Goal: Information Seeking & Learning: Learn about a topic

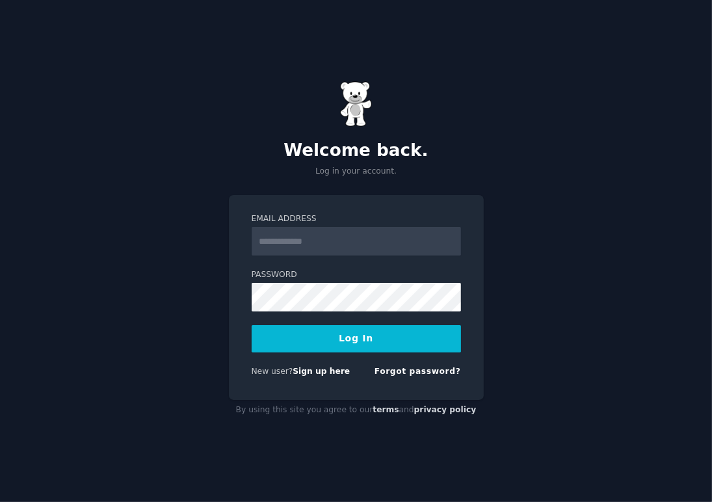
drag, startPoint x: 0, startPoint y: 0, endPoint x: 359, endPoint y: 231, distance: 426.9
click at [359, 231] on input "Email Address" at bounding box center [356, 241] width 209 height 29
type input "**********"
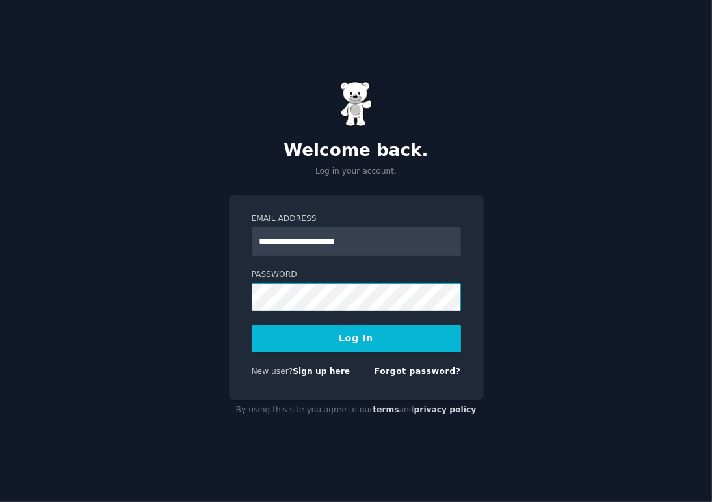
click at [252, 325] on button "Log In" at bounding box center [356, 338] width 209 height 27
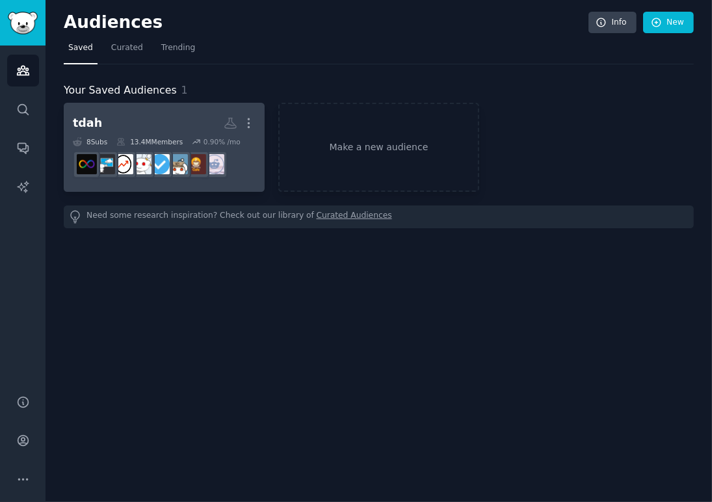
click at [163, 122] on h2 "tdah More" at bounding box center [164, 123] width 183 height 23
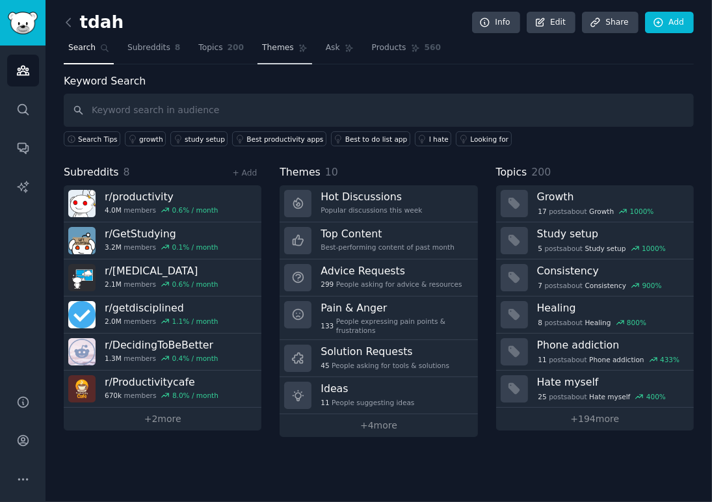
click at [269, 49] on span "Themes" at bounding box center [278, 48] width 32 height 12
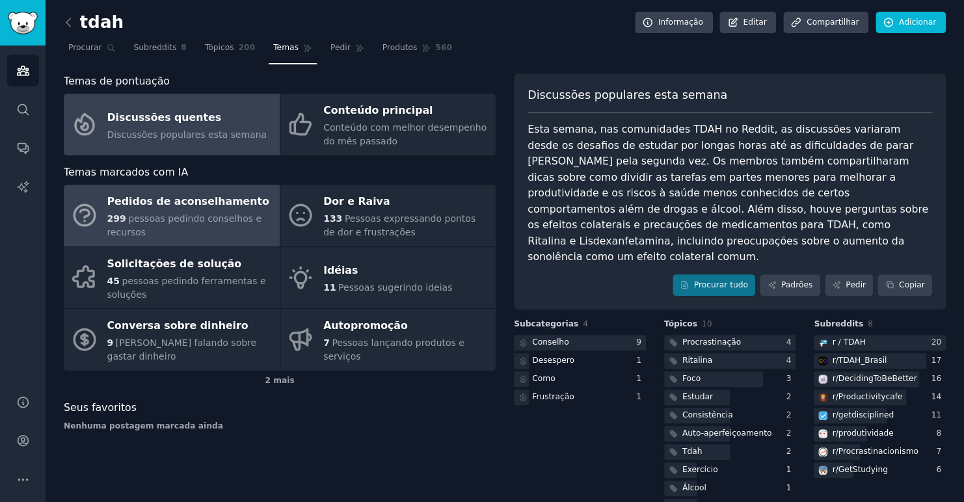
click at [167, 215] on span "pessoas pedindo conselhos e recursos" at bounding box center [184, 225] width 155 height 24
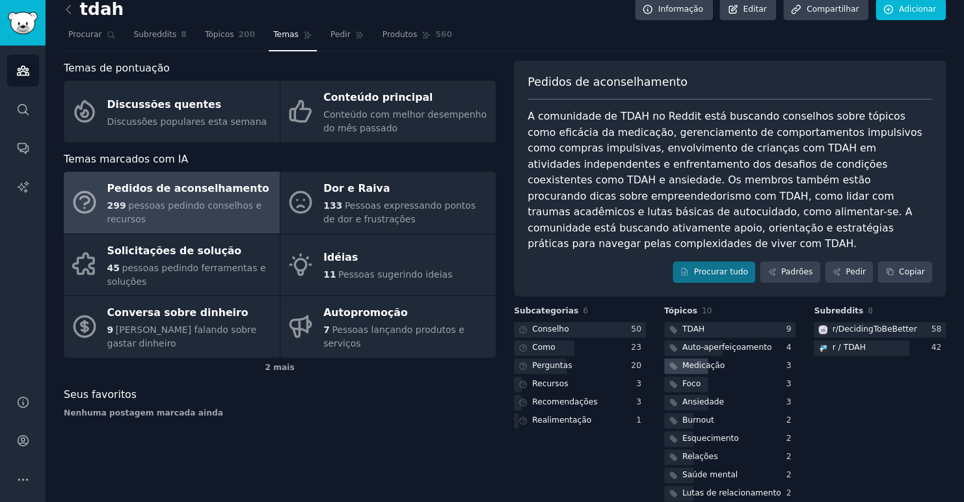
scroll to position [16, 0]
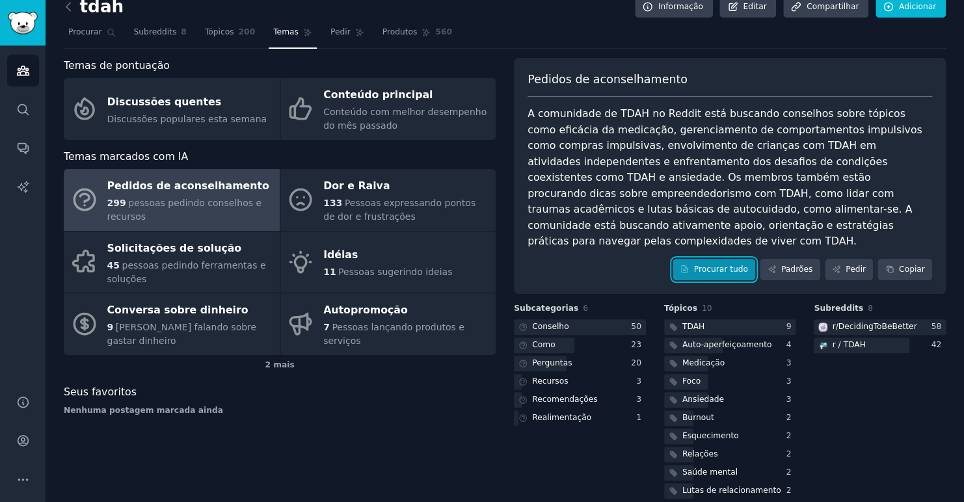
click at [712, 260] on link "Procurar tudo" at bounding box center [714, 270] width 83 height 22
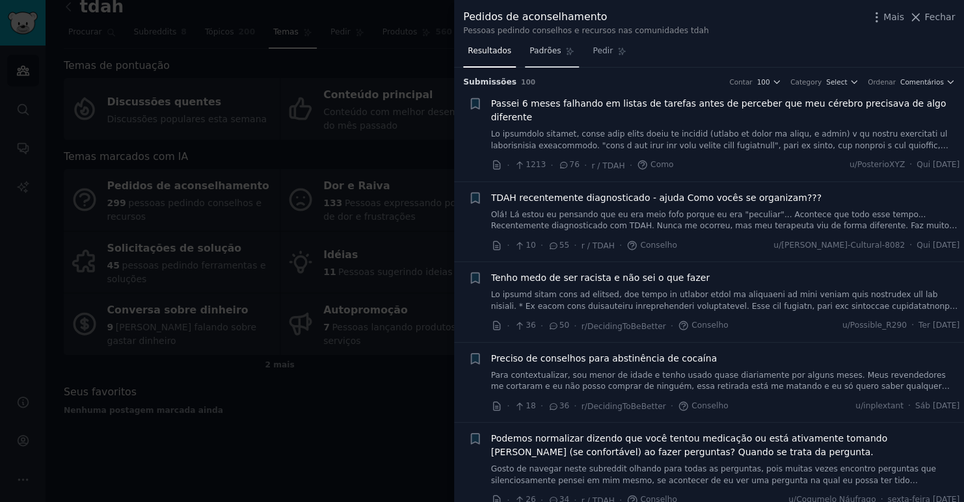
click at [548, 55] on span "Padrões" at bounding box center [545, 52] width 31 height 12
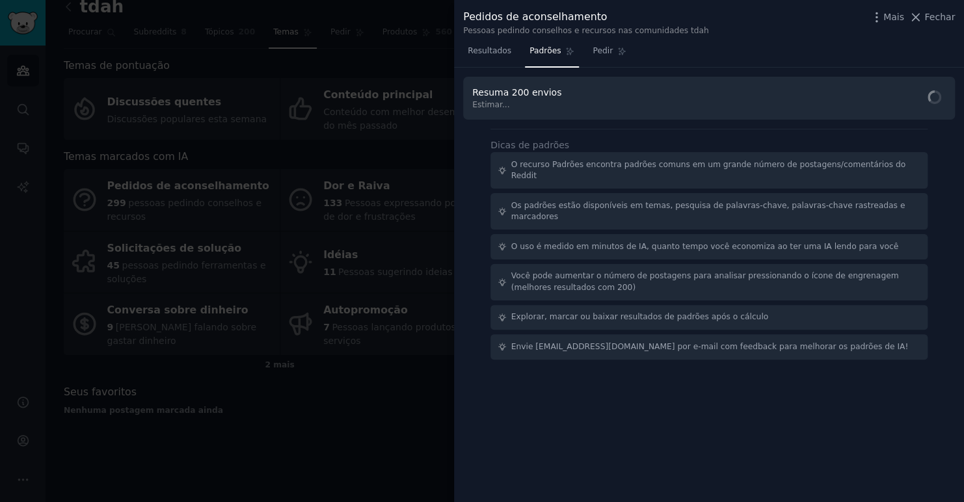
click at [472, 44] on link "Resultados" at bounding box center [489, 54] width 53 height 27
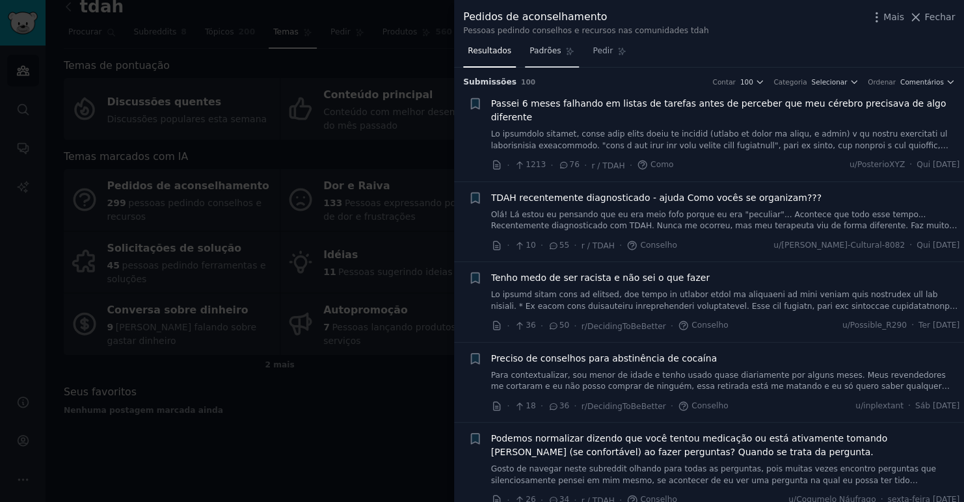
click at [534, 47] on span "Padrões" at bounding box center [545, 52] width 31 height 12
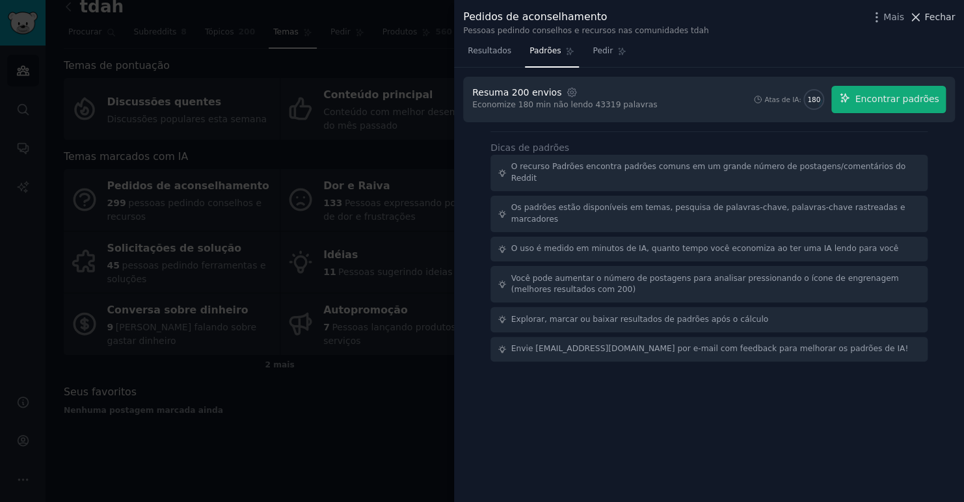
click at [712, 21] on span "Fechar" at bounding box center [939, 17] width 31 height 14
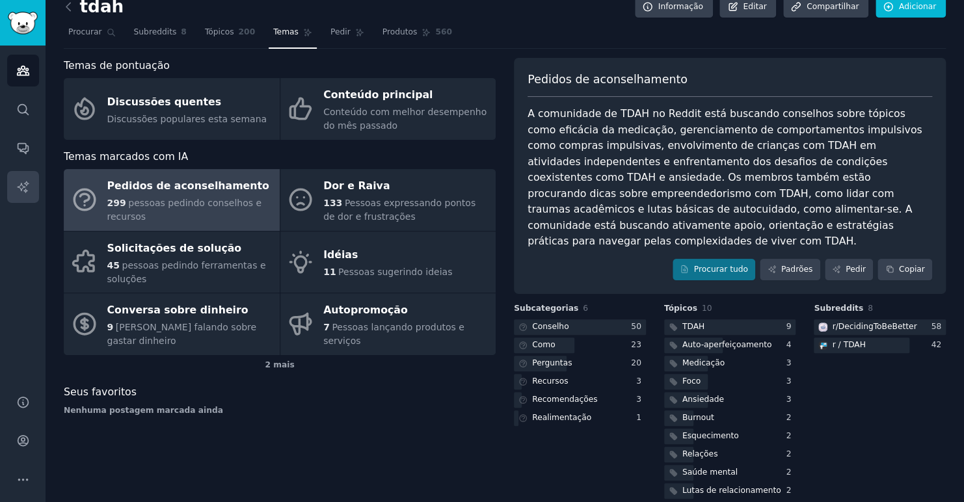
click at [33, 187] on link "Relatórios de IA" at bounding box center [23, 187] width 32 height 32
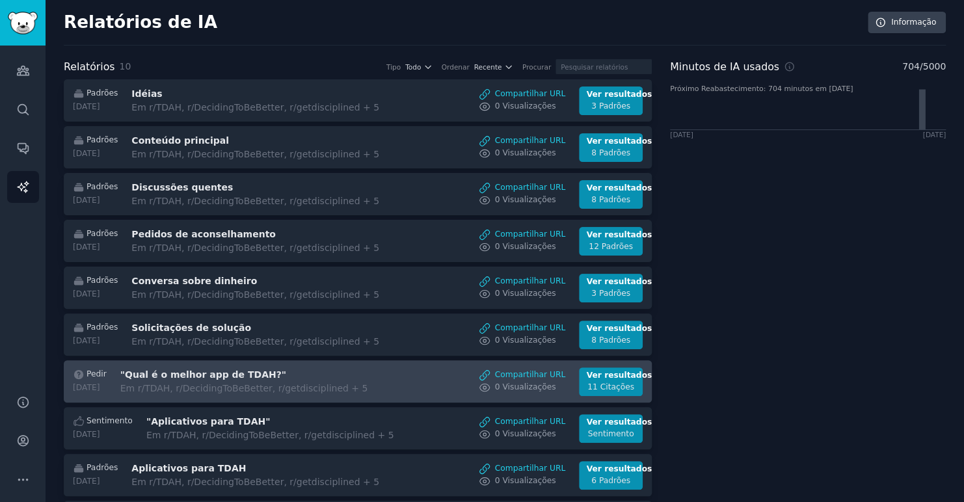
click at [229, 390] on div "Em r/TDAH, r/DecidingToBeBetter, r/getdisciplined + 5" at bounding box center [244, 389] width 248 height 14
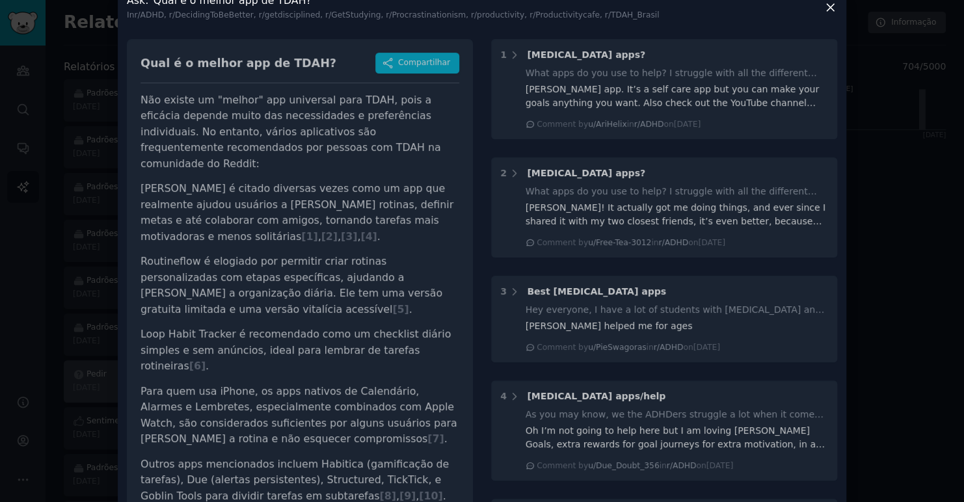
scroll to position [38, 0]
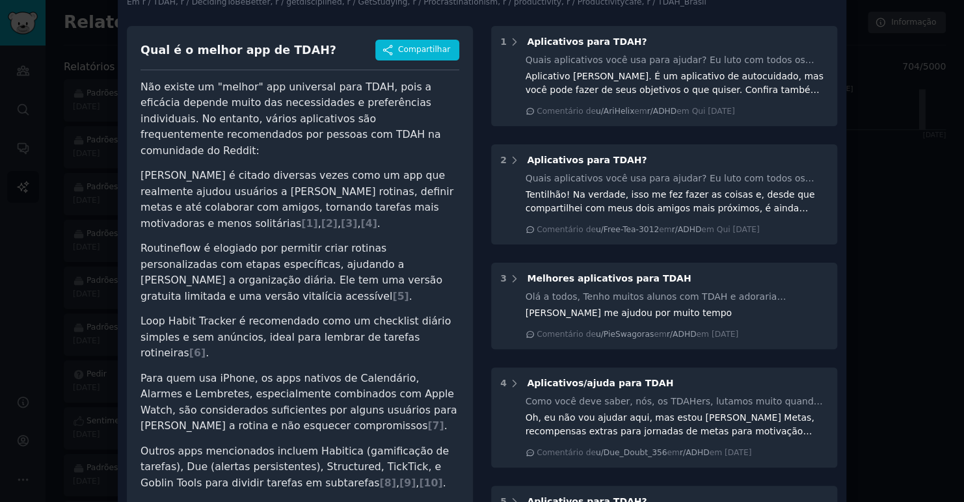
click at [712, 154] on div at bounding box center [482, 251] width 964 height 502
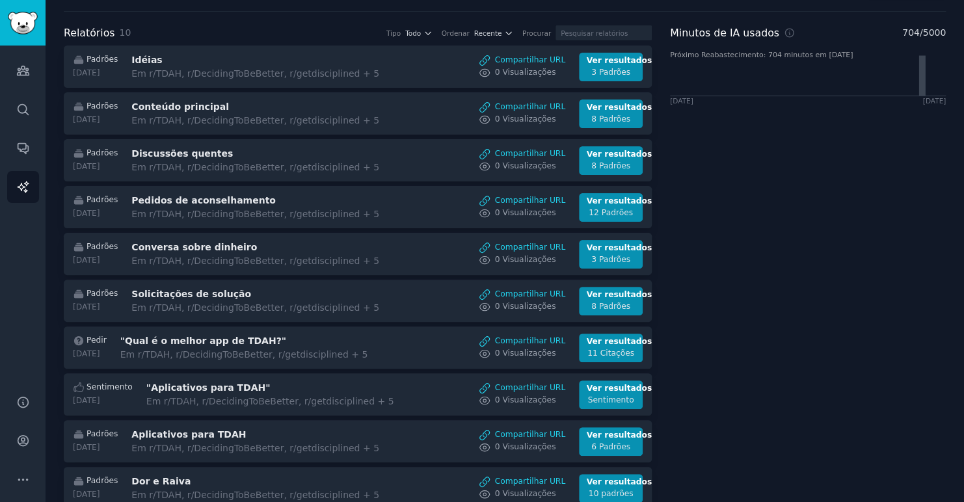
scroll to position [70, 0]
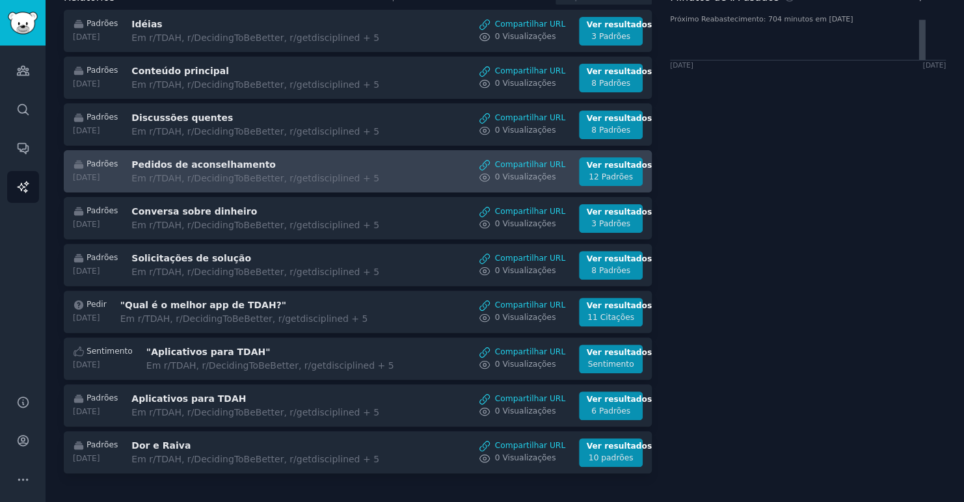
click at [262, 172] on div "Em r/TDAH, r/DecidingToBeBetter, r/getdisciplined + 5" at bounding box center [255, 179] width 248 height 14
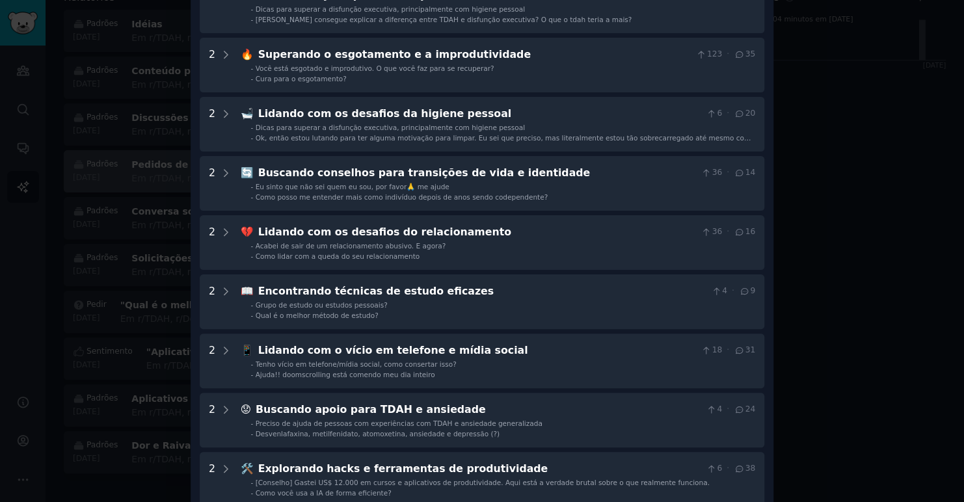
scroll to position [357, 0]
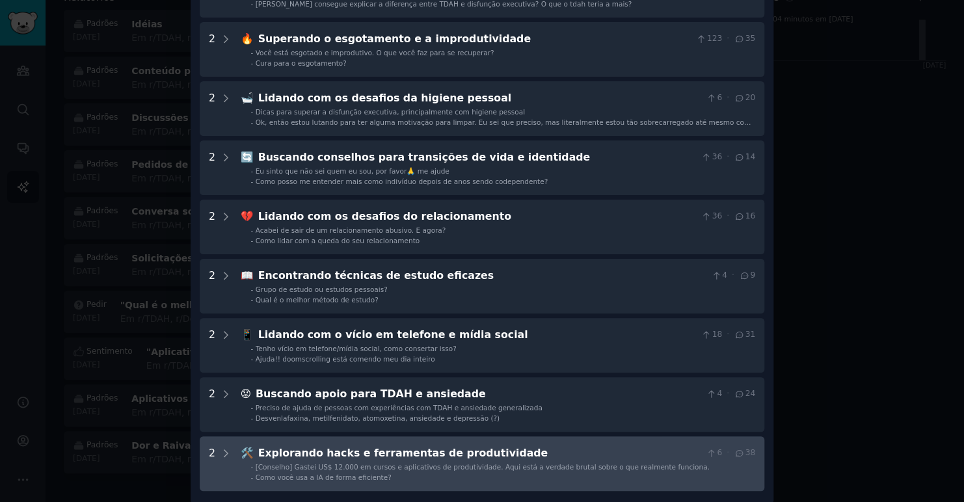
click at [488, 463] on span "[Conselho] Gastei US$ 12.000 em cursos e aplicativos de produtividade. Aqui est…" at bounding box center [483, 467] width 454 height 8
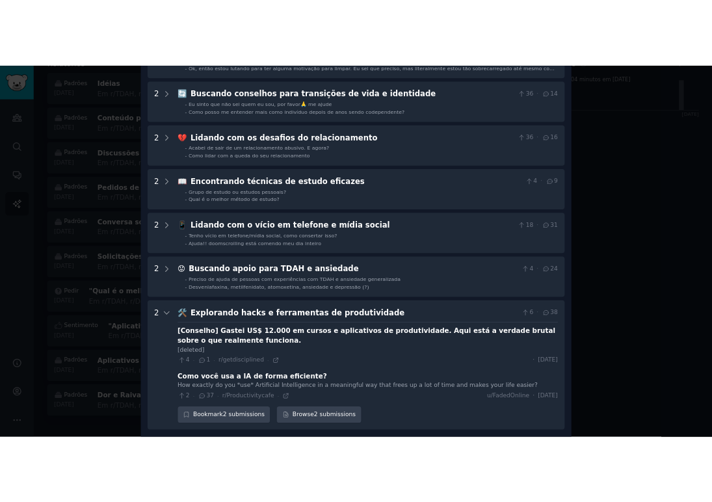
scroll to position [477, 0]
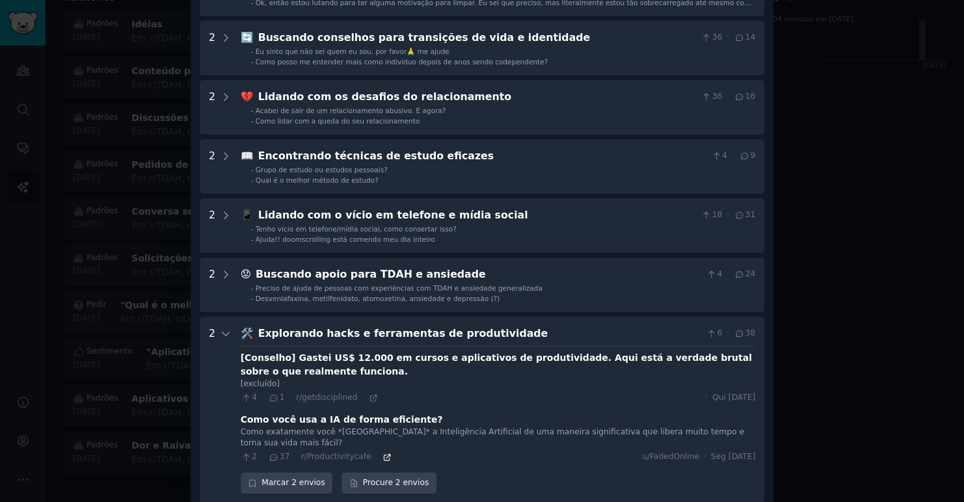
click at [383, 453] on icon at bounding box center [387, 457] width 9 height 9
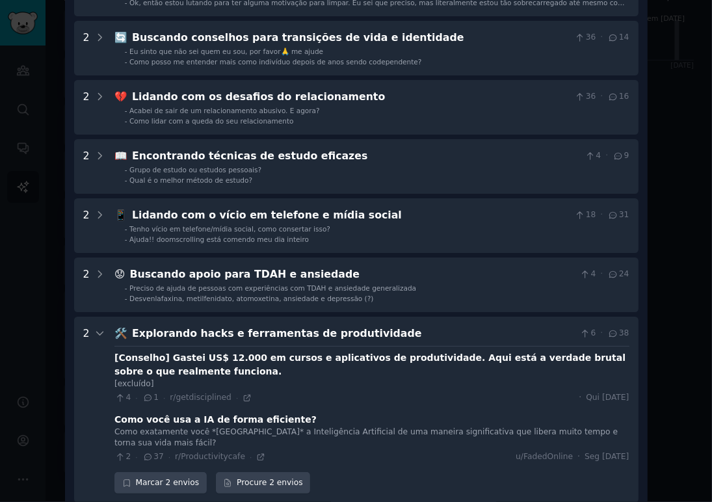
click at [675, 85] on div at bounding box center [356, 251] width 712 height 502
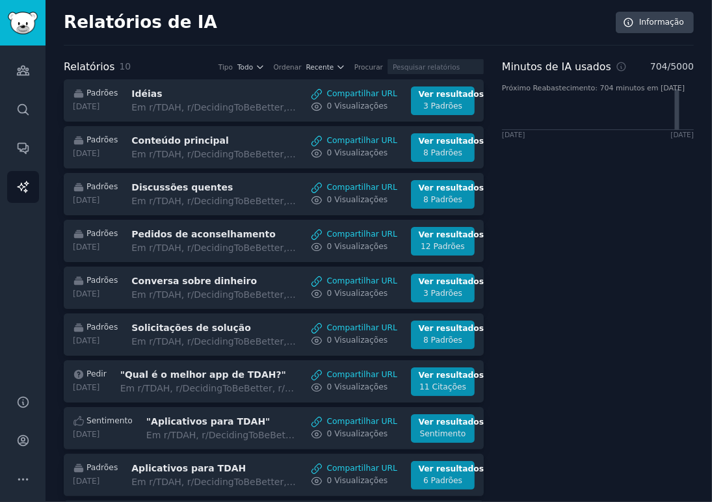
click at [604, 342] on div "Minutos de IA usados 704 / 5000 Próximo Reabastecimento: 704 minutos em [DATE] …" at bounding box center [598, 303] width 192 height 489
click at [18, 70] on icon "Barra lateral" at bounding box center [23, 70] width 12 height 9
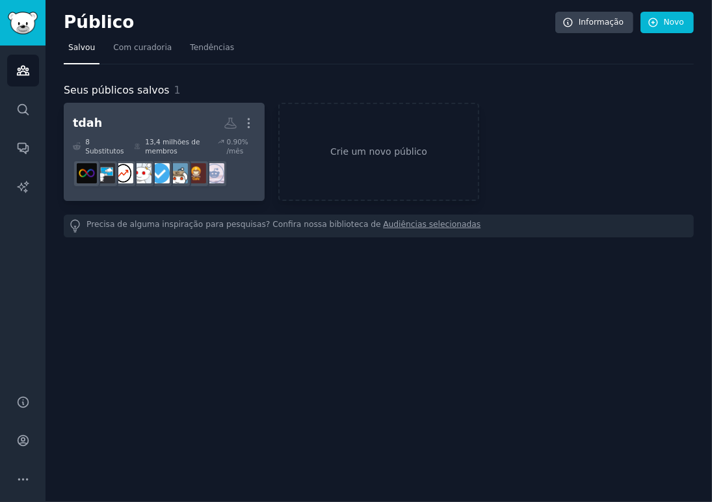
click at [150, 154] on font "13,4 milhões de membros" at bounding box center [177, 146] width 64 height 18
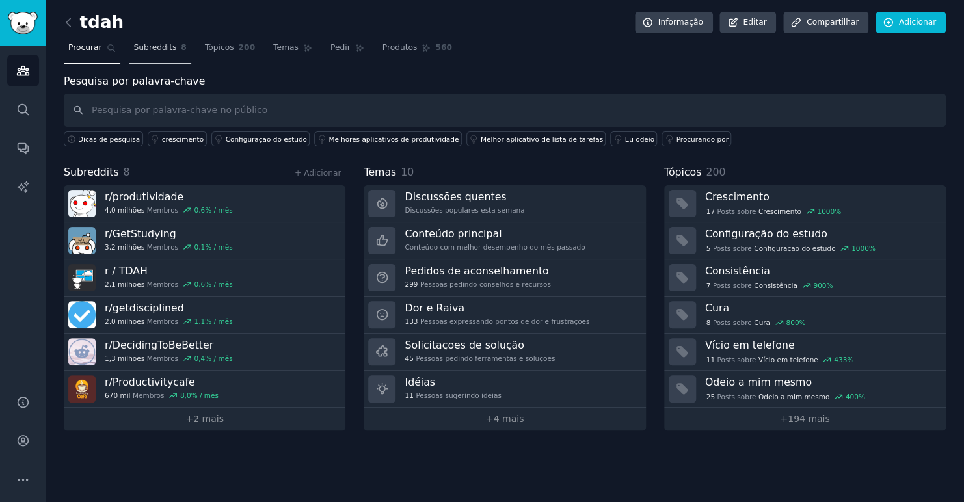
click at [159, 52] on span "Subreddits" at bounding box center [155, 48] width 43 height 12
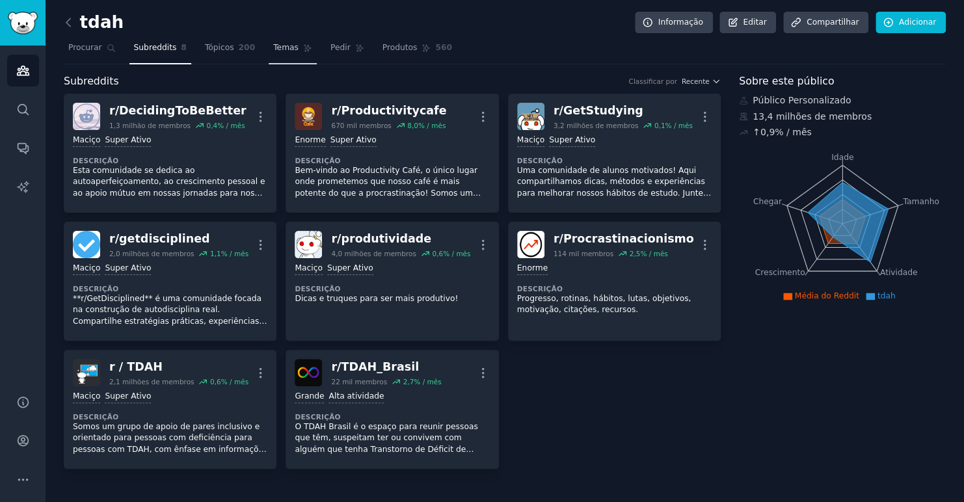
click at [273, 57] on link "Temas" at bounding box center [293, 51] width 48 height 27
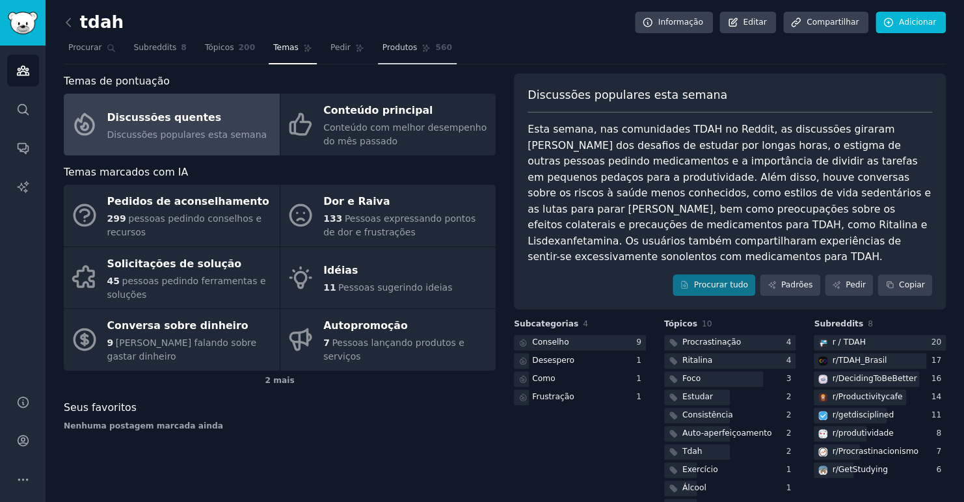
click at [380, 55] on link "Produtos 560" at bounding box center [417, 51] width 79 height 27
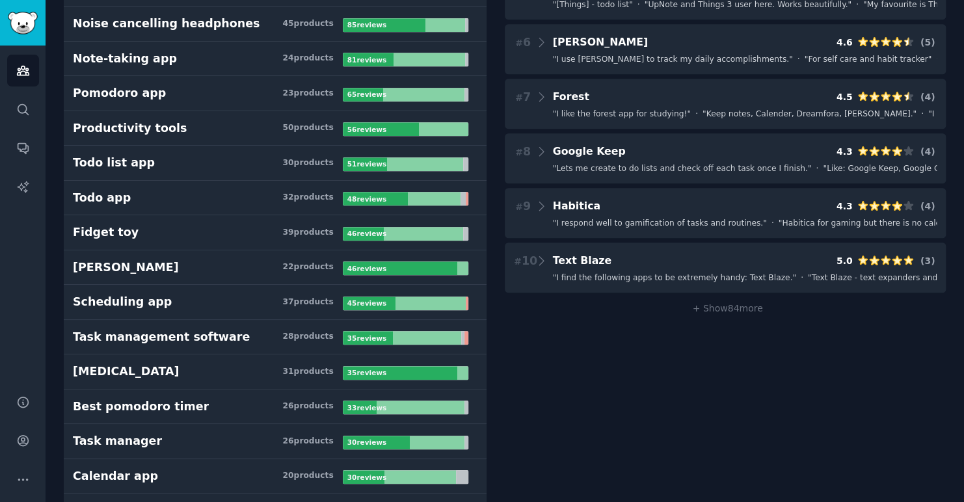
scroll to position [338, 0]
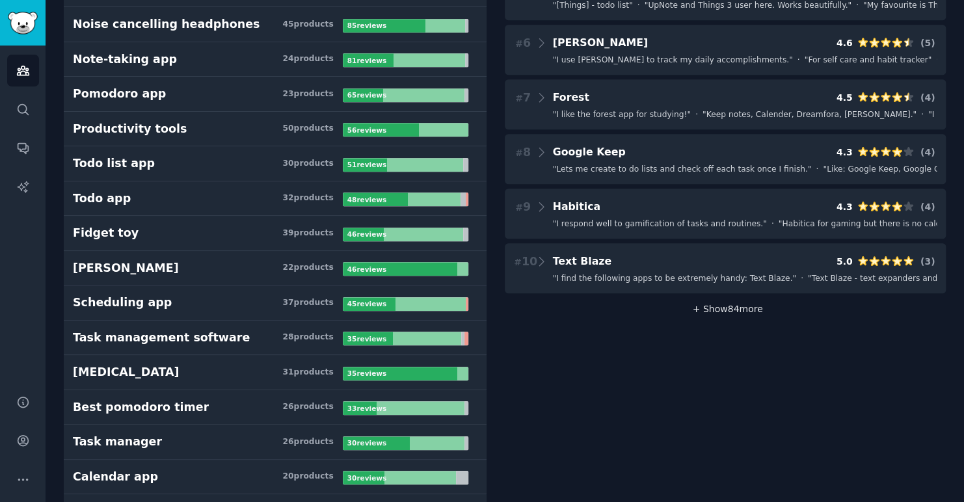
click at [712, 308] on span "+ Show 84 more" at bounding box center [725, 309] width 75 height 10
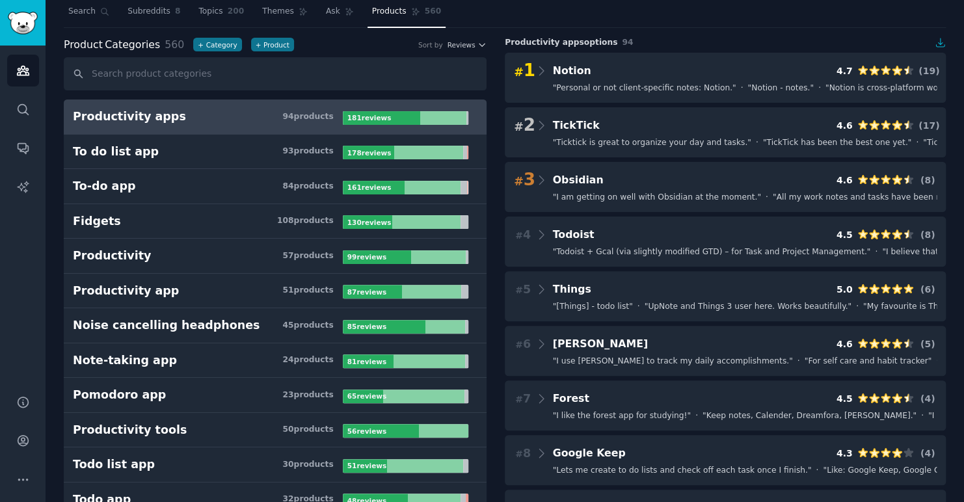
scroll to position [0, 0]
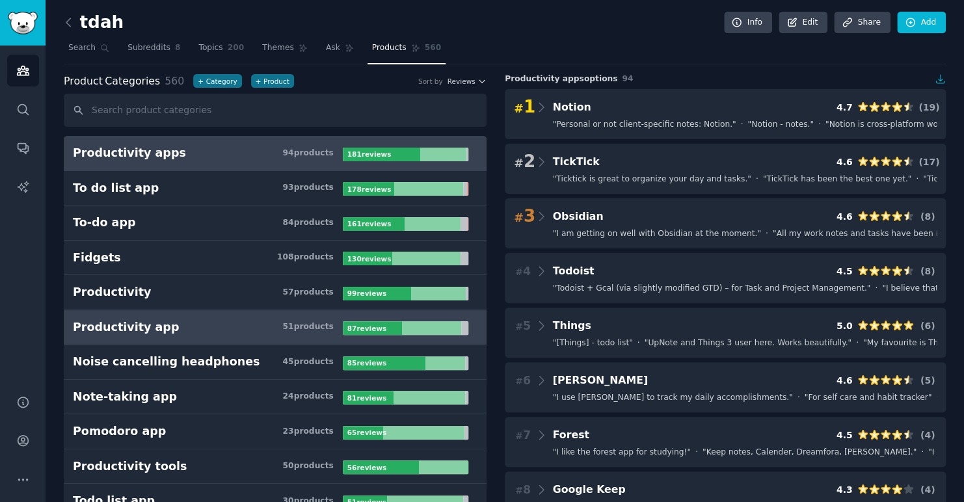
click at [137, 329] on div "Productivity app" at bounding box center [126, 327] width 106 height 16
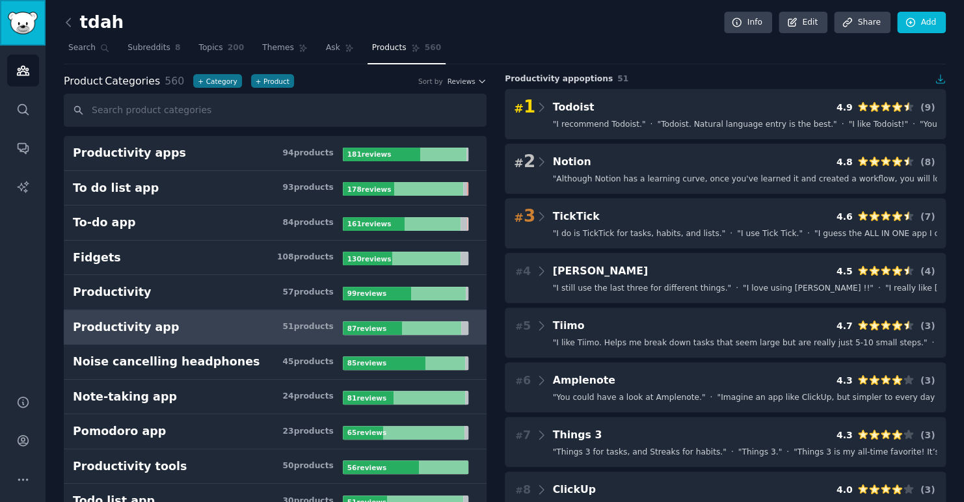
click at [12, 22] on img "Sidebar" at bounding box center [23, 23] width 30 height 23
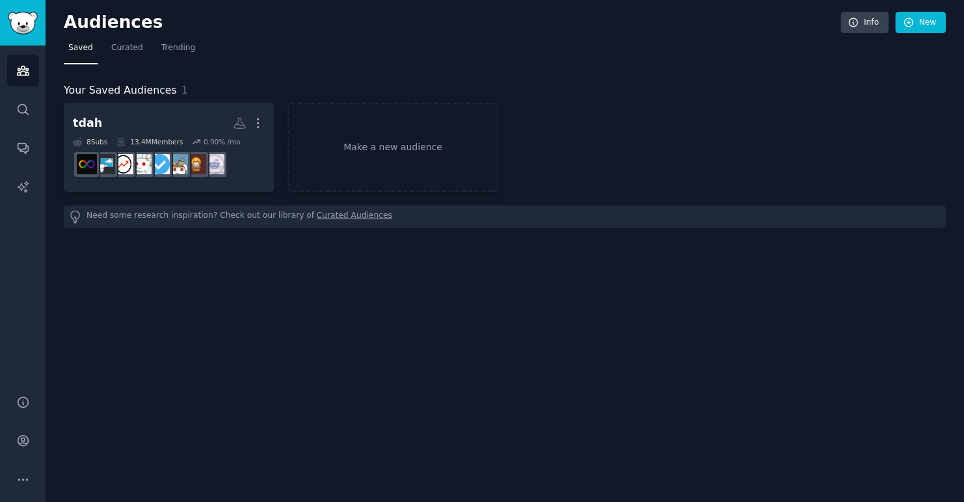
click at [262, 311] on div "Audiences Info New Saved Curated Trending Your Saved Audiences 1 tdah More 8 Su…" at bounding box center [505, 251] width 919 height 502
